Goal: Task Accomplishment & Management: Manage account settings

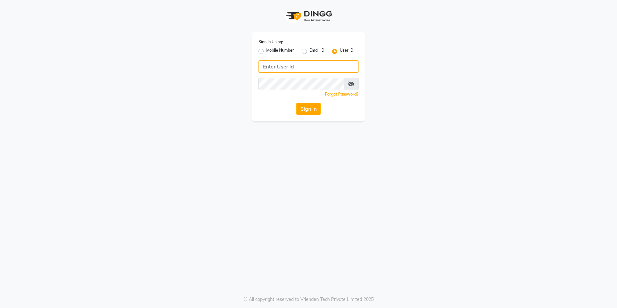
type input "9482903370"
click at [312, 116] on div "Sign In Using: Mobile Number Email ID User ID 9482903370 Remember me Forgot Pas…" at bounding box center [308, 76] width 113 height 89
click at [354, 83] on span at bounding box center [351, 84] width 15 height 12
click at [353, 86] on icon at bounding box center [351, 83] width 6 height 5
click at [266, 49] on label "Mobile Number" at bounding box center [280, 51] width 28 height 8
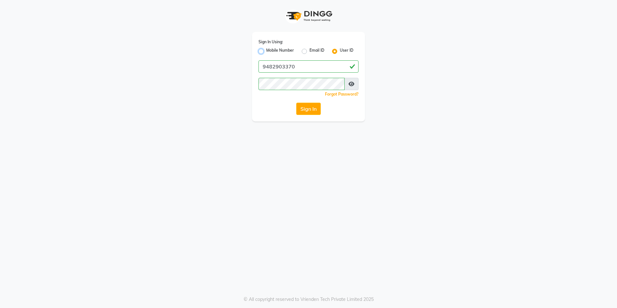
click at [266, 49] on input "Mobile Number" at bounding box center [268, 49] width 4 height 4
radio input "true"
radio input "false"
click at [294, 67] on input "Username" at bounding box center [319, 66] width 78 height 12
type input "8700041367"
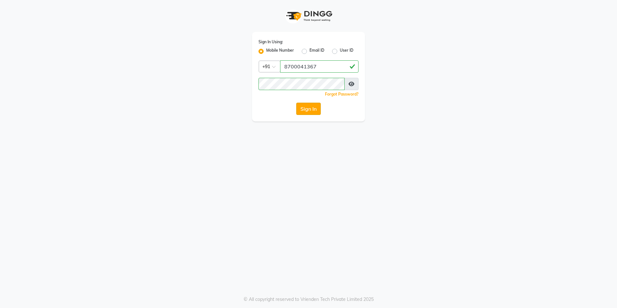
click at [317, 113] on button "Sign In" at bounding box center [308, 109] width 25 height 12
